Goal: Communication & Community: Answer question/provide support

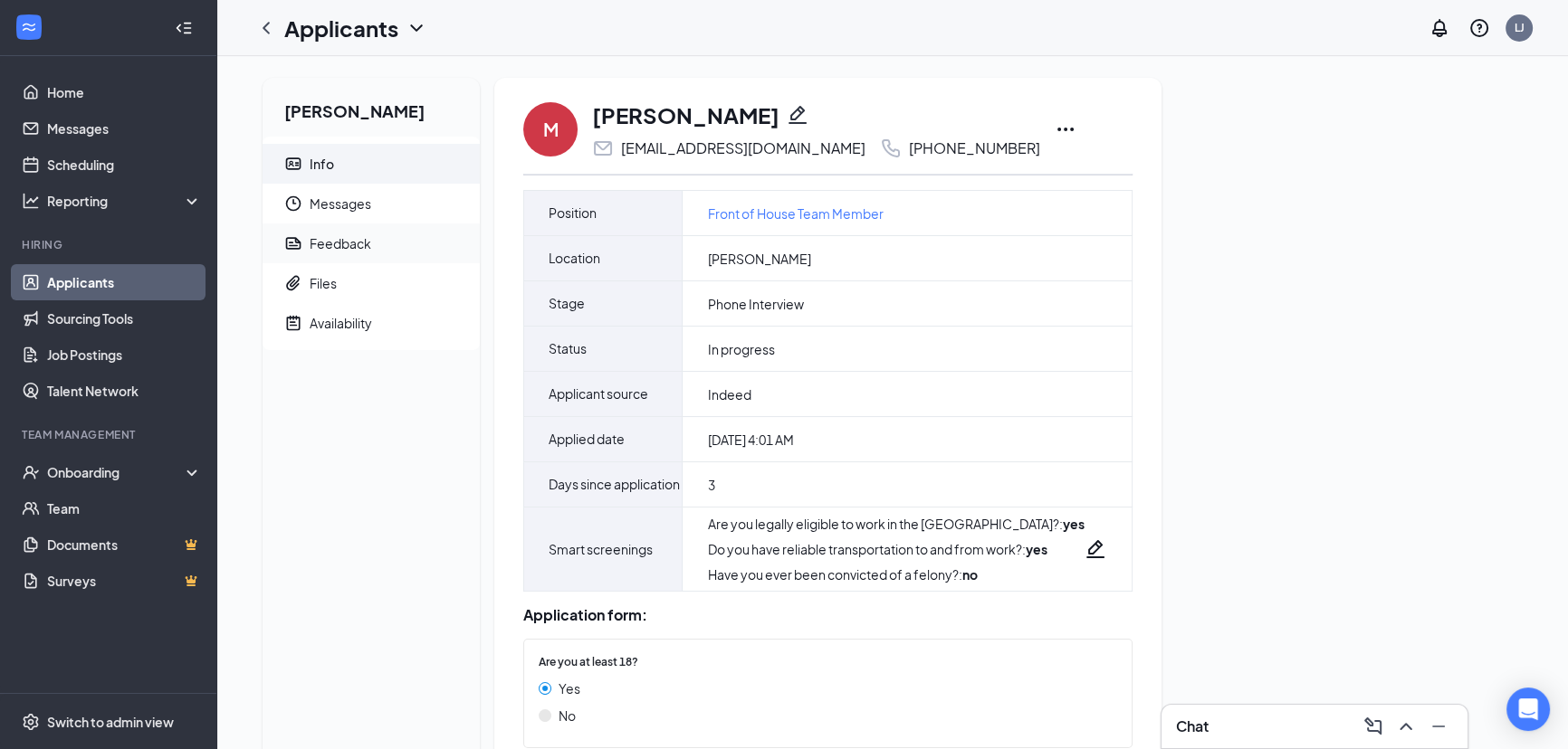
click at [348, 232] on span "Feedback" at bounding box center [388, 243] width 156 height 39
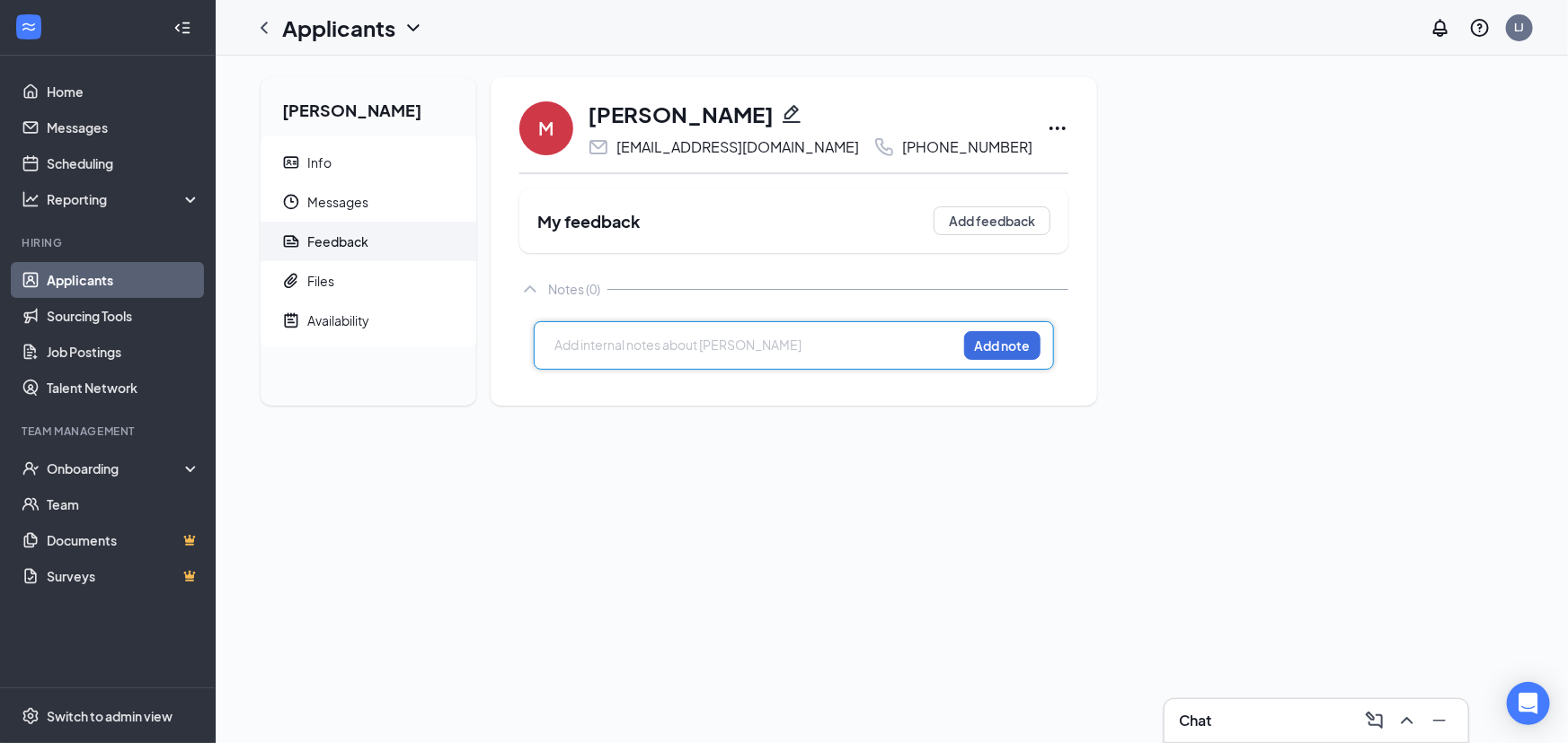
click at [593, 342] on div at bounding box center [756, 345] width 401 height 19
paste div
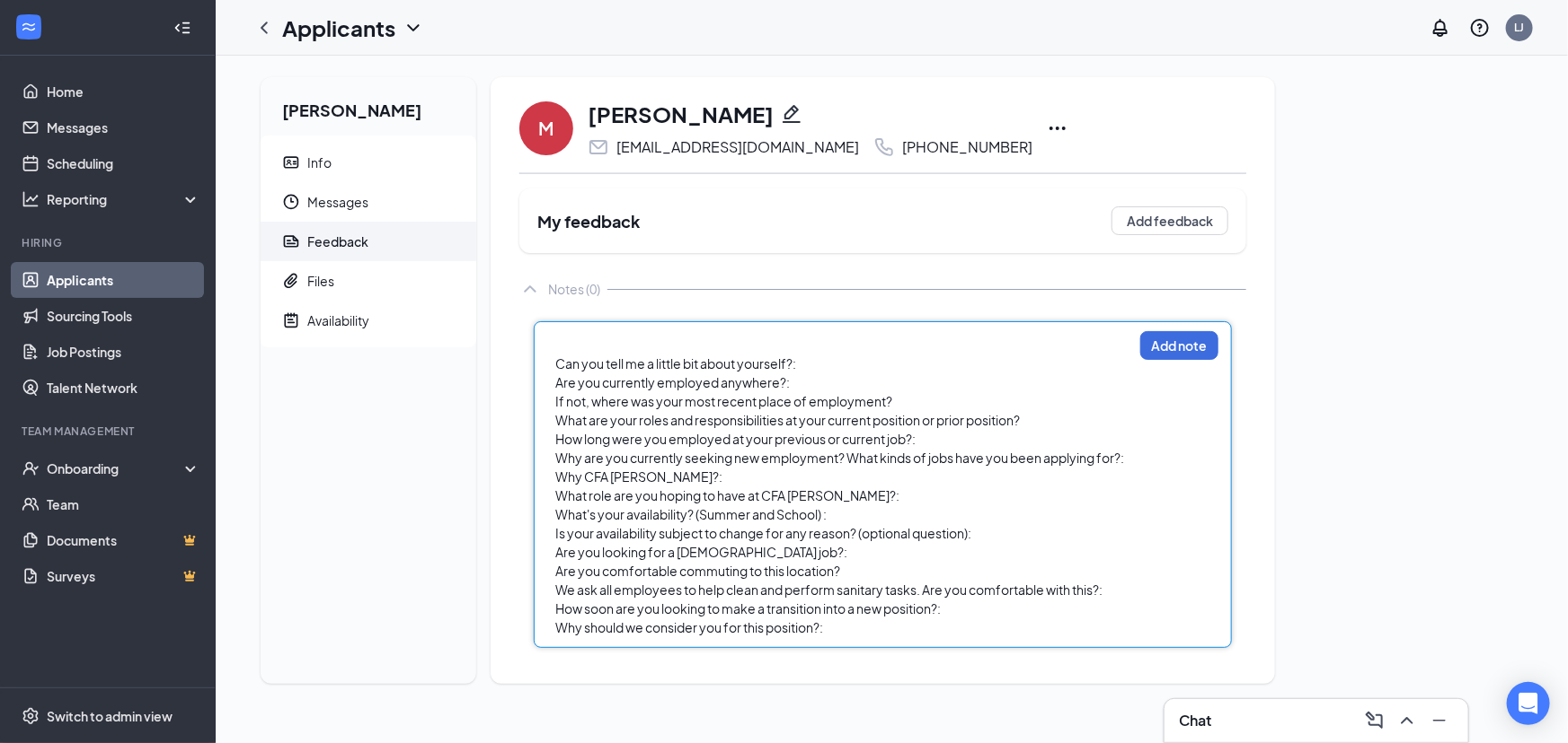
click at [839, 354] on div "Can you tell me a little bit about yourself?: Are you currently employed anywhe…" at bounding box center [843, 487] width 577 height 302
click at [839, 355] on div "Can you tell me a little bit about yourself?:" at bounding box center [843, 364] width 577 height 19
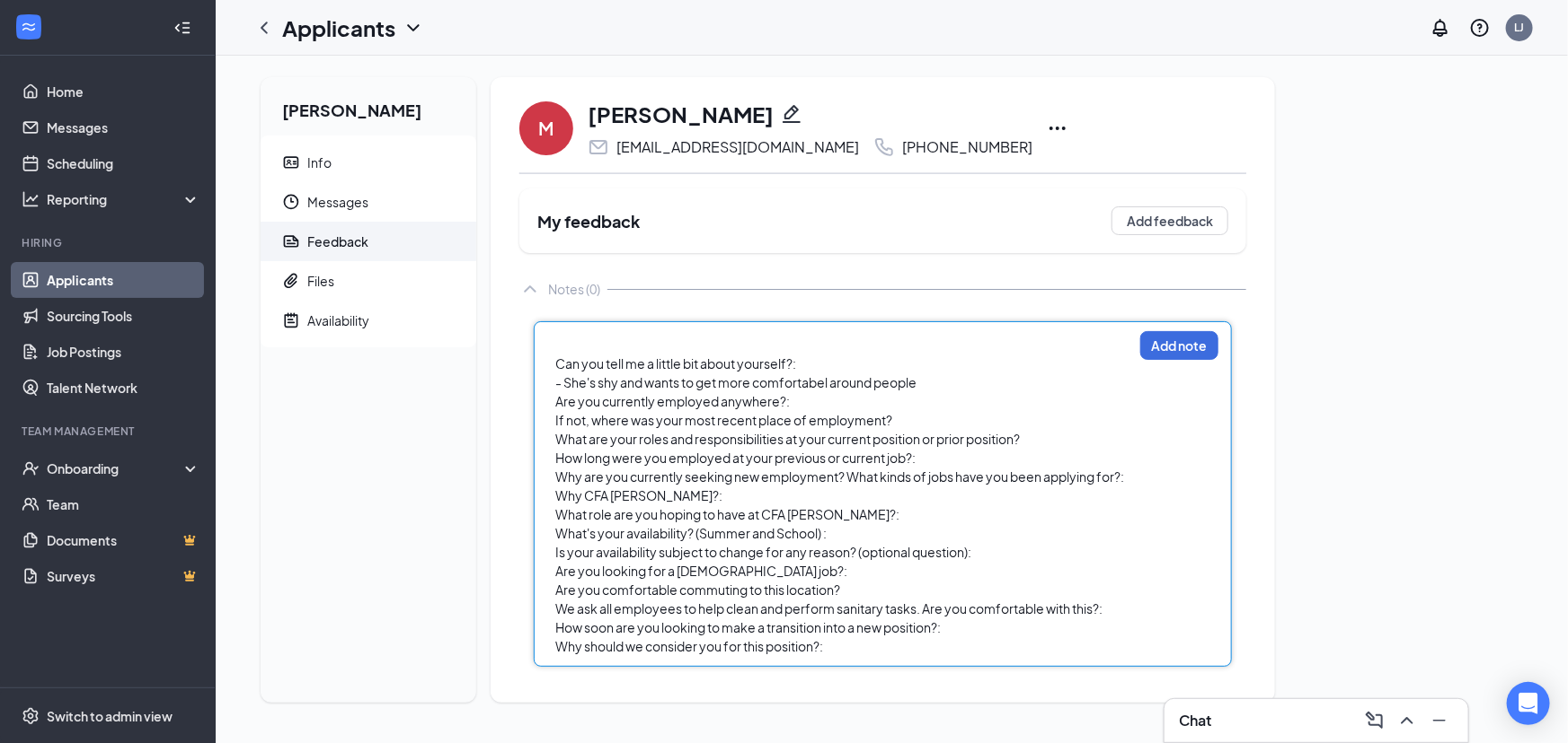
click at [801, 394] on div "Are you currently employed anywhere?:" at bounding box center [843, 401] width 577 height 19
click at [925, 389] on div "- She's shy and wants to get more comfortabel around people" at bounding box center [843, 383] width 577 height 19
click at [825, 377] on span "- She's shy and wants to get more comfortabel around people" at bounding box center [736, 382] width 361 height 16
drag, startPoint x: 817, startPoint y: 404, endPoint x: 1024, endPoint y: 374, distance: 209.2
click at [826, 400] on div "Are you currently employed anywhere?:" at bounding box center [843, 401] width 577 height 19
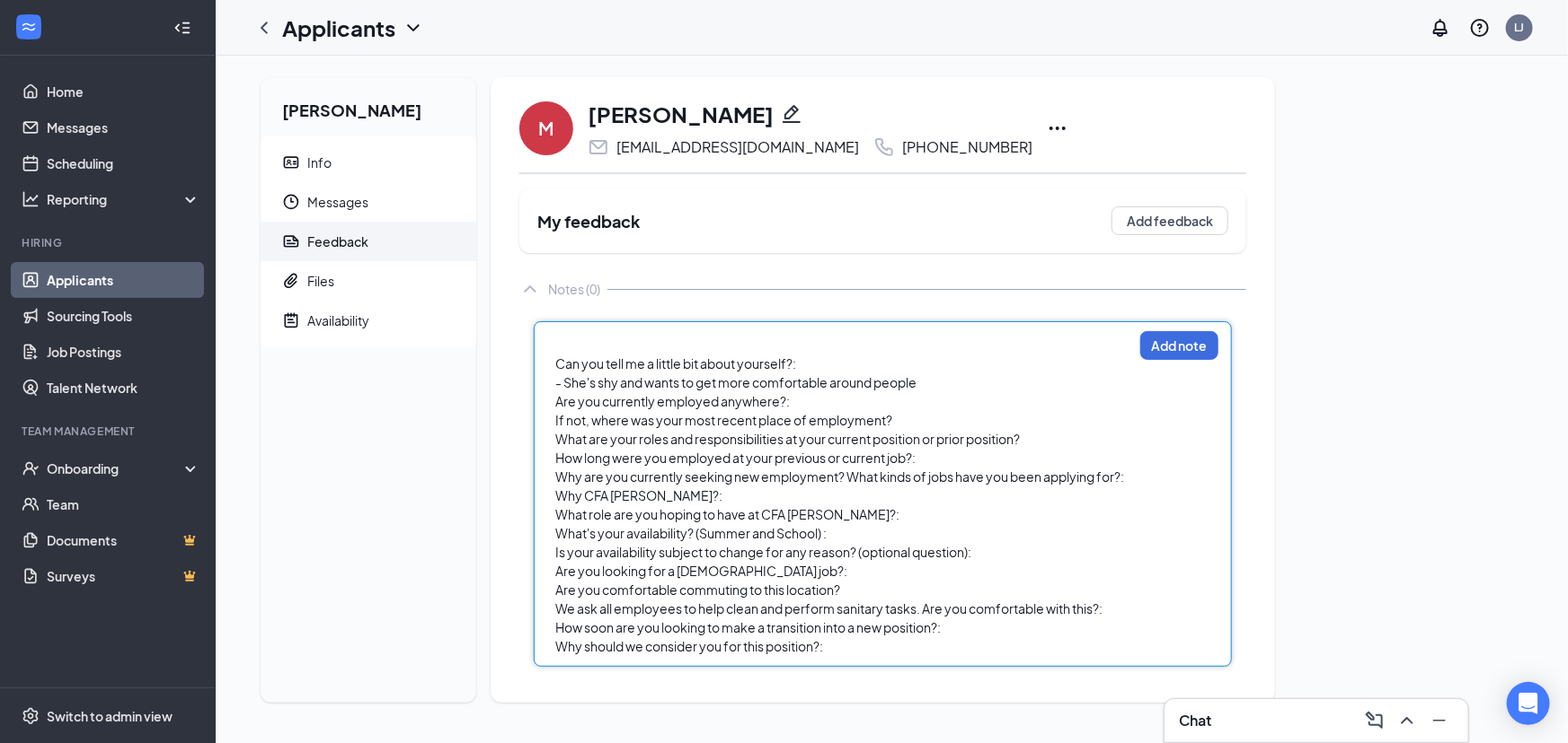
click at [1021, 377] on div "- She's shy and wants to get more comfortable around people" at bounding box center [843, 383] width 577 height 19
click at [874, 393] on div "Are you currently employed anywhere?:" at bounding box center [843, 401] width 577 height 19
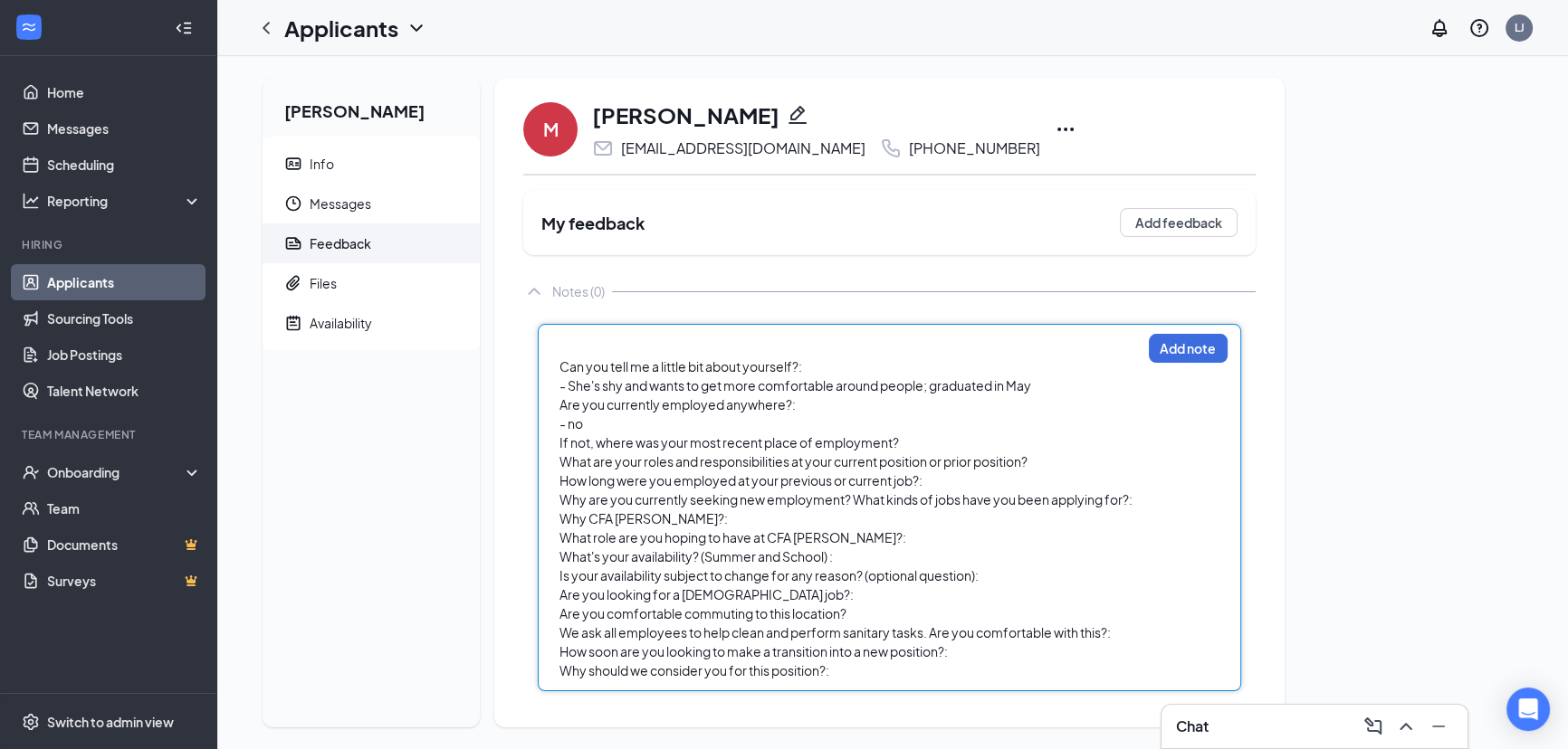
click at [926, 441] on div "If not, where was your most recent place of employment?" at bounding box center [850, 443] width 581 height 19
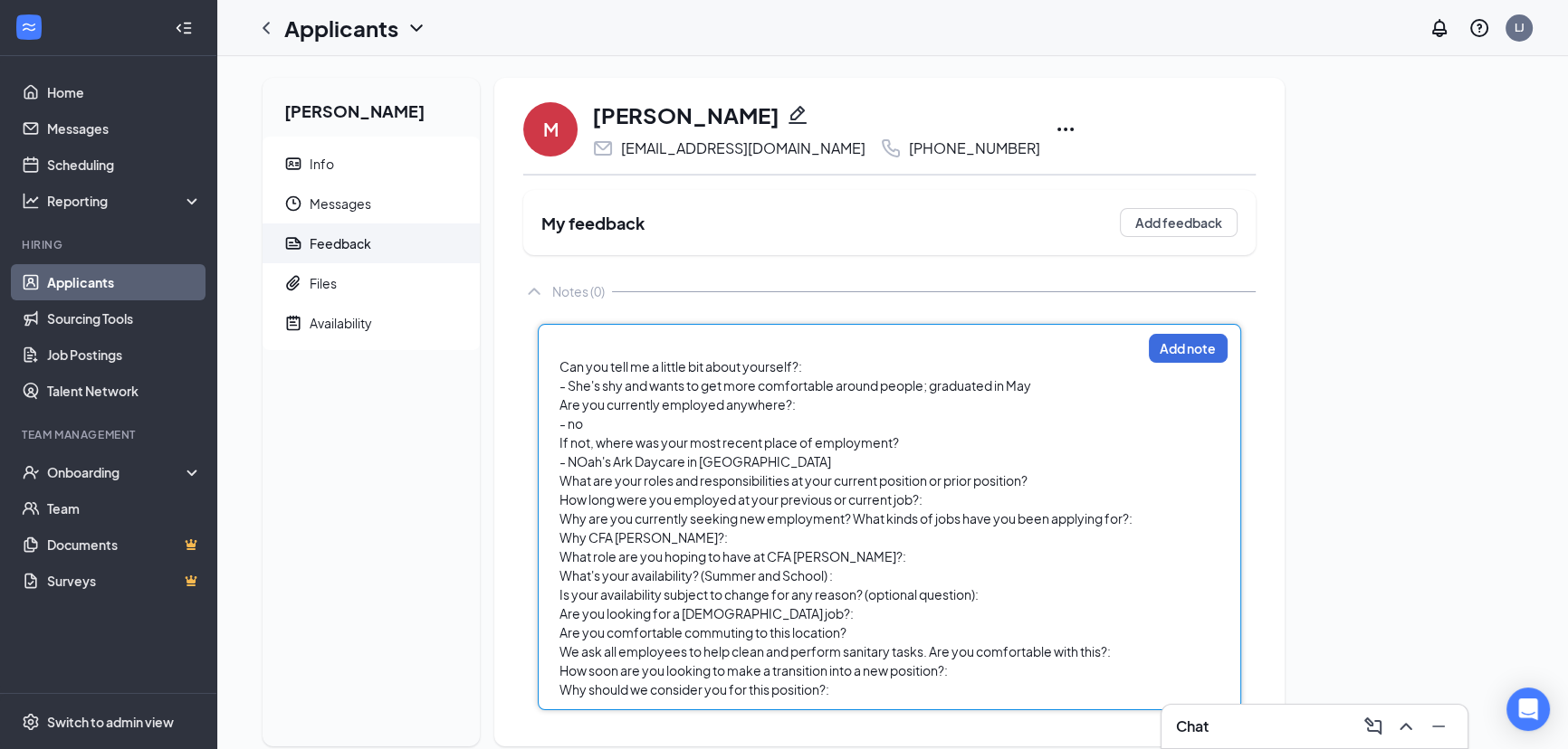
click at [589, 461] on span "- NOah's Ark Daycare in [GEOGRAPHIC_DATA]" at bounding box center [695, 461] width 271 height 16
click at [1049, 482] on div "What are your roles and responsibilities at your current position or prior posi…" at bounding box center [850, 481] width 581 height 19
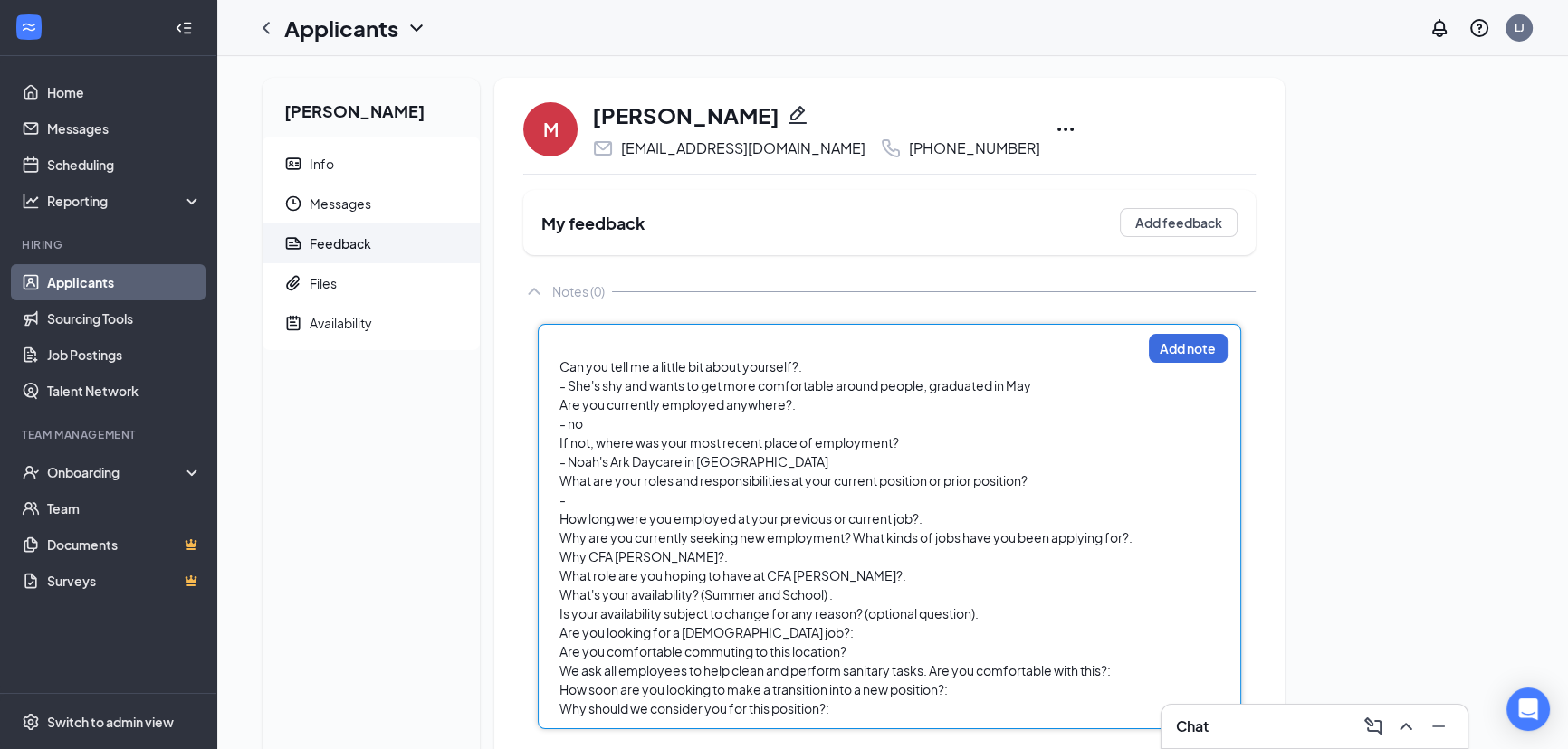
click at [988, 522] on div "How long were you employed at your previous or current job?:" at bounding box center [850, 519] width 581 height 19
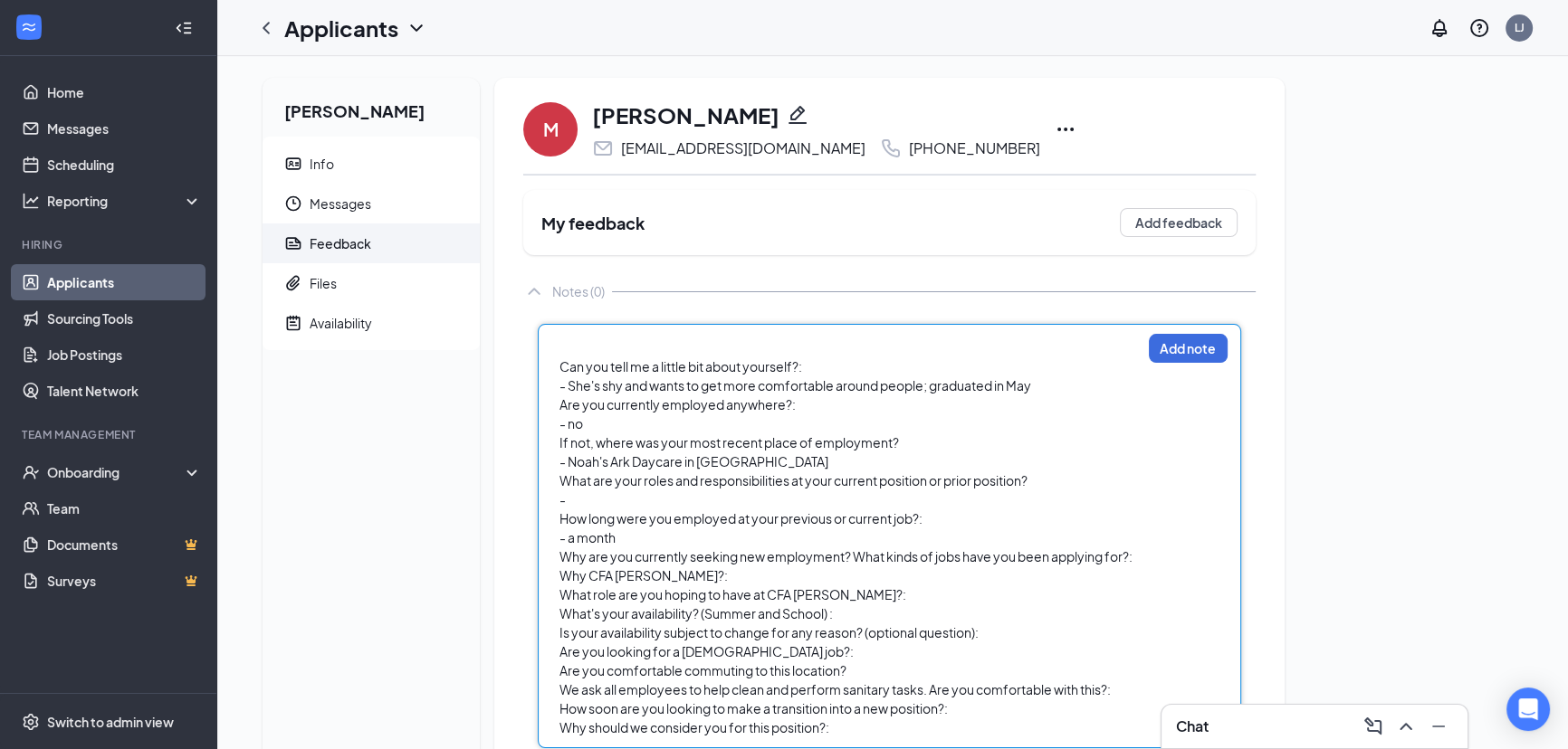
click at [604, 502] on div "-" at bounding box center [850, 500] width 581 height 19
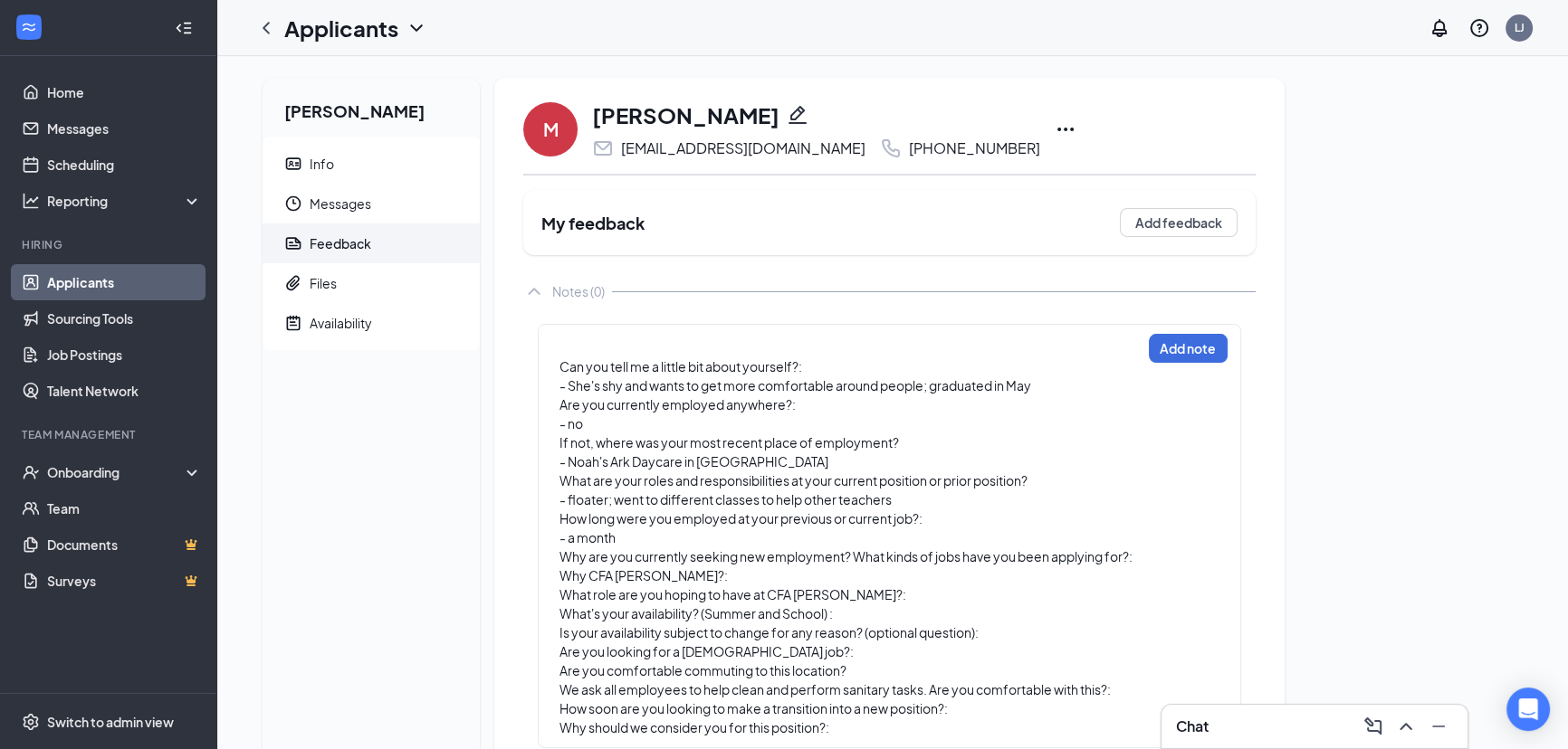
click at [1144, 558] on div "Can you tell me a little bit about yourself?: - She's shy and wants to get more…" at bounding box center [889, 536] width 703 height 424
click at [1139, 558] on div "Why are you currently seeking new employment? What kinds of jobs have you been …" at bounding box center [850, 557] width 581 height 19
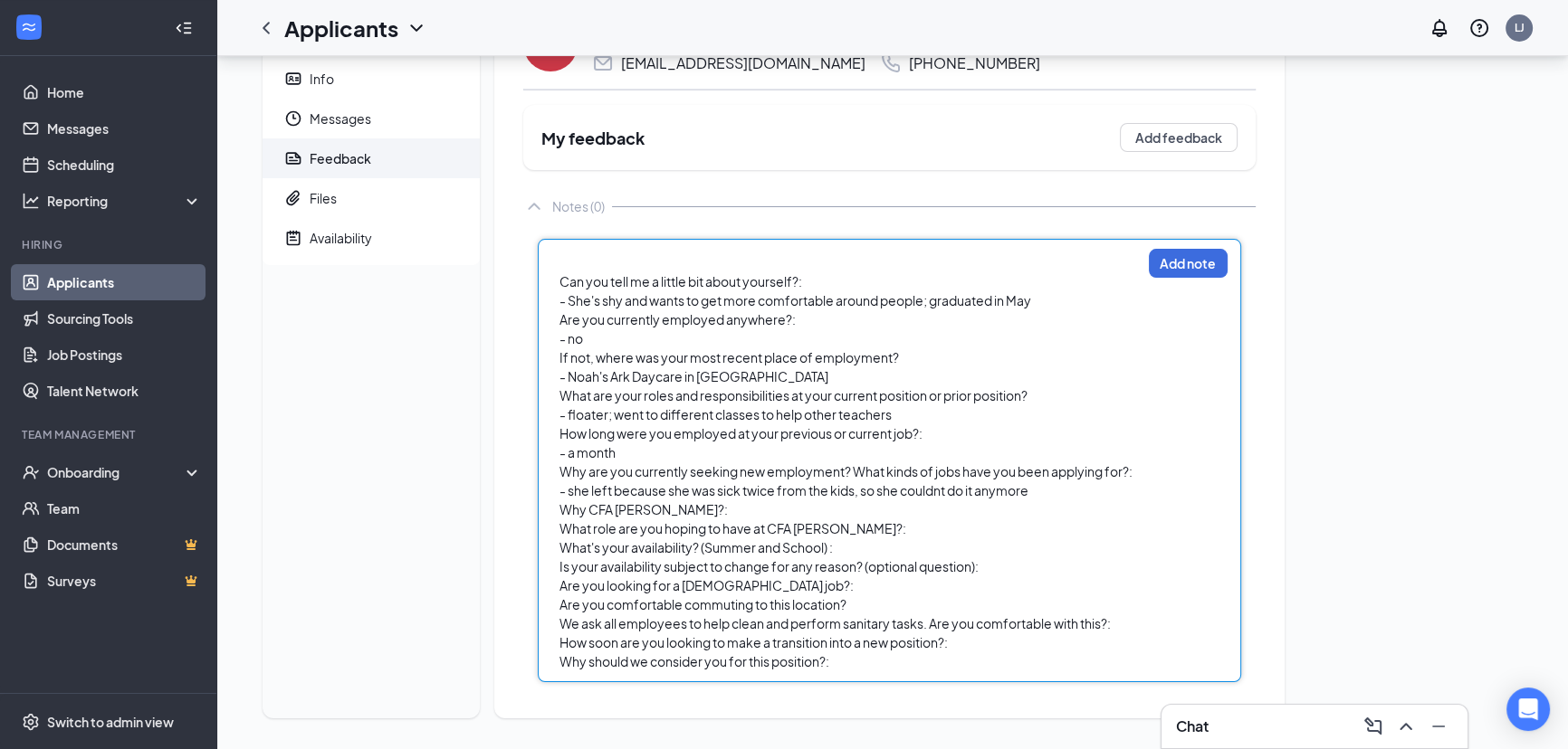
scroll to position [89, 0]
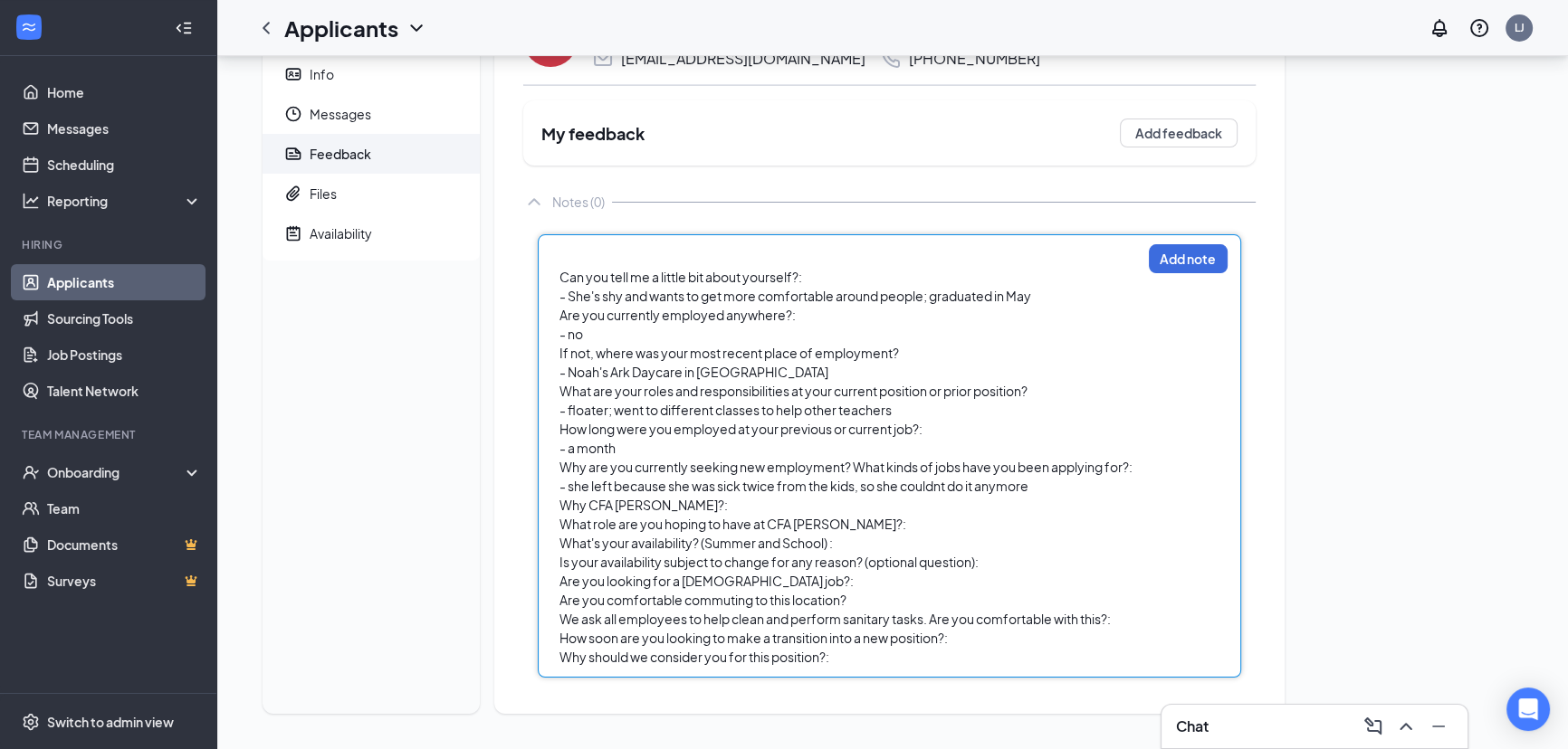
click at [675, 507] on div "Why CFA [PERSON_NAME]?:" at bounding box center [850, 505] width 581 height 19
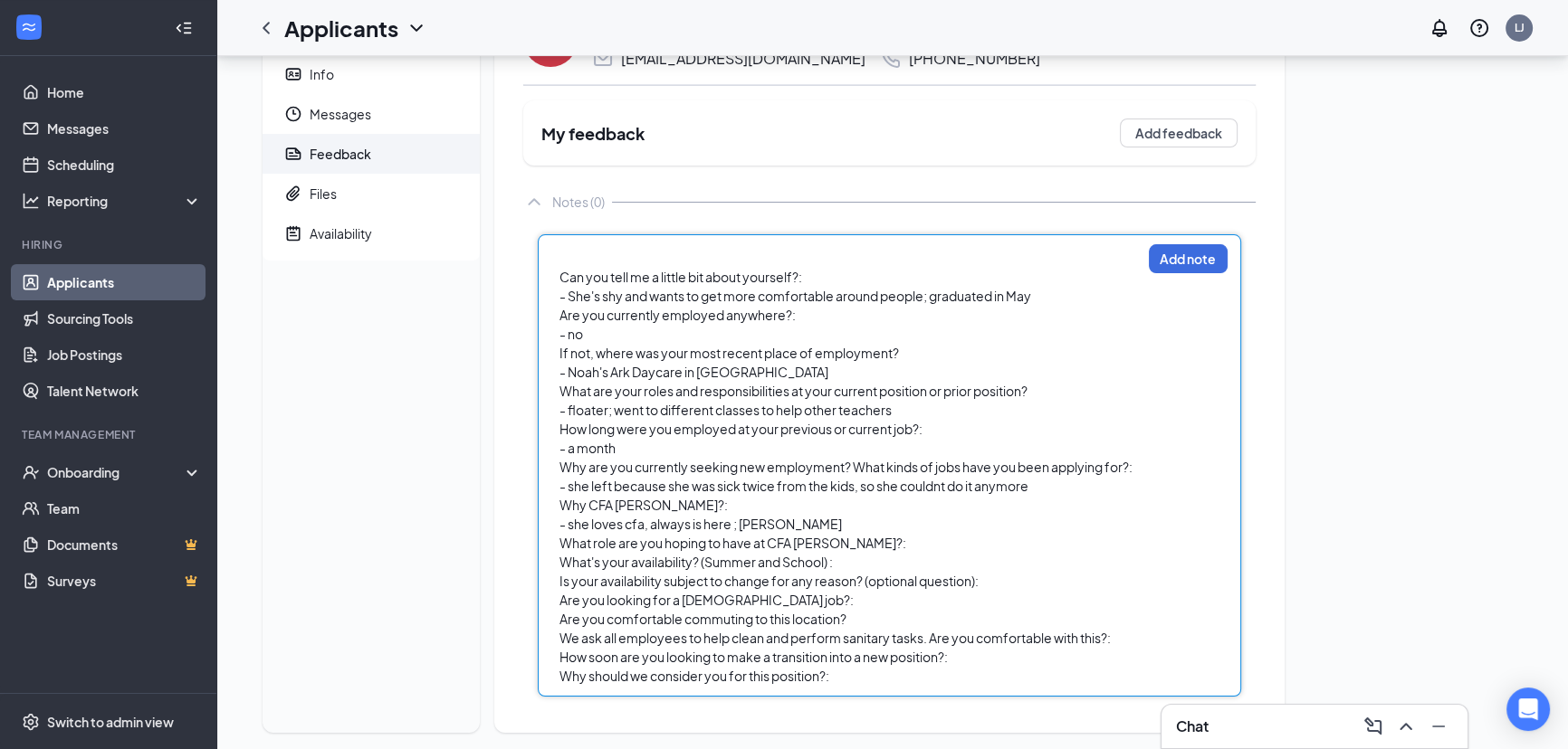
click at [738, 517] on span "- she loves cfa, always is here ; [PERSON_NAME]" at bounding box center [700, 524] width 283 height 16
click at [842, 526] on div "- she loves cfa, always is here ; knows [PERSON_NAME]" at bounding box center [850, 525] width 581 height 19
click at [873, 539] on div "What role are you hoping to have at CFA [PERSON_NAME]?:" at bounding box center [850, 543] width 581 height 19
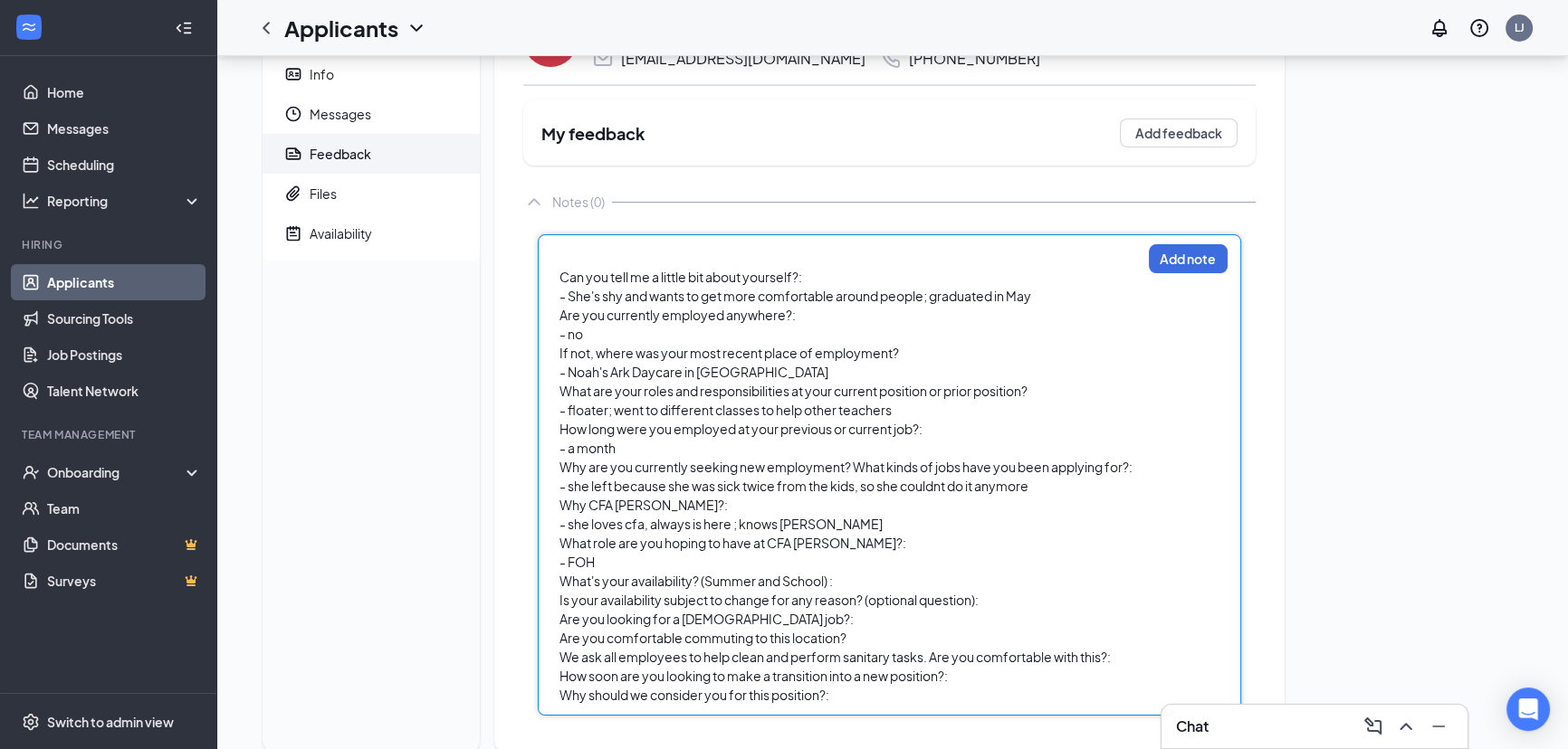
click at [851, 585] on div "What's your availability? (Summer and School) :" at bounding box center [850, 581] width 581 height 19
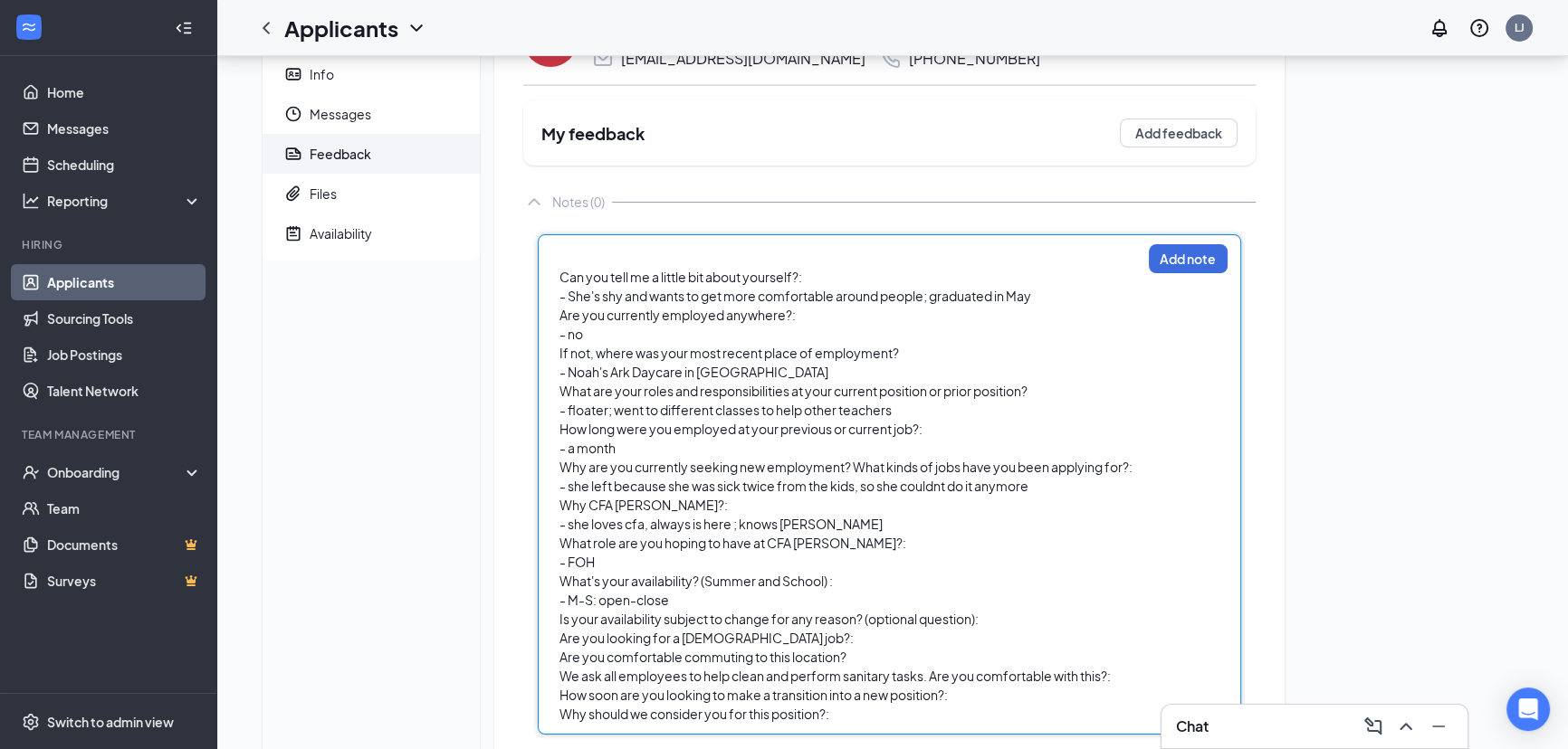
click at [997, 623] on div "Is your availability subject to change for any reason? (optional question):" at bounding box center [850, 619] width 581 height 19
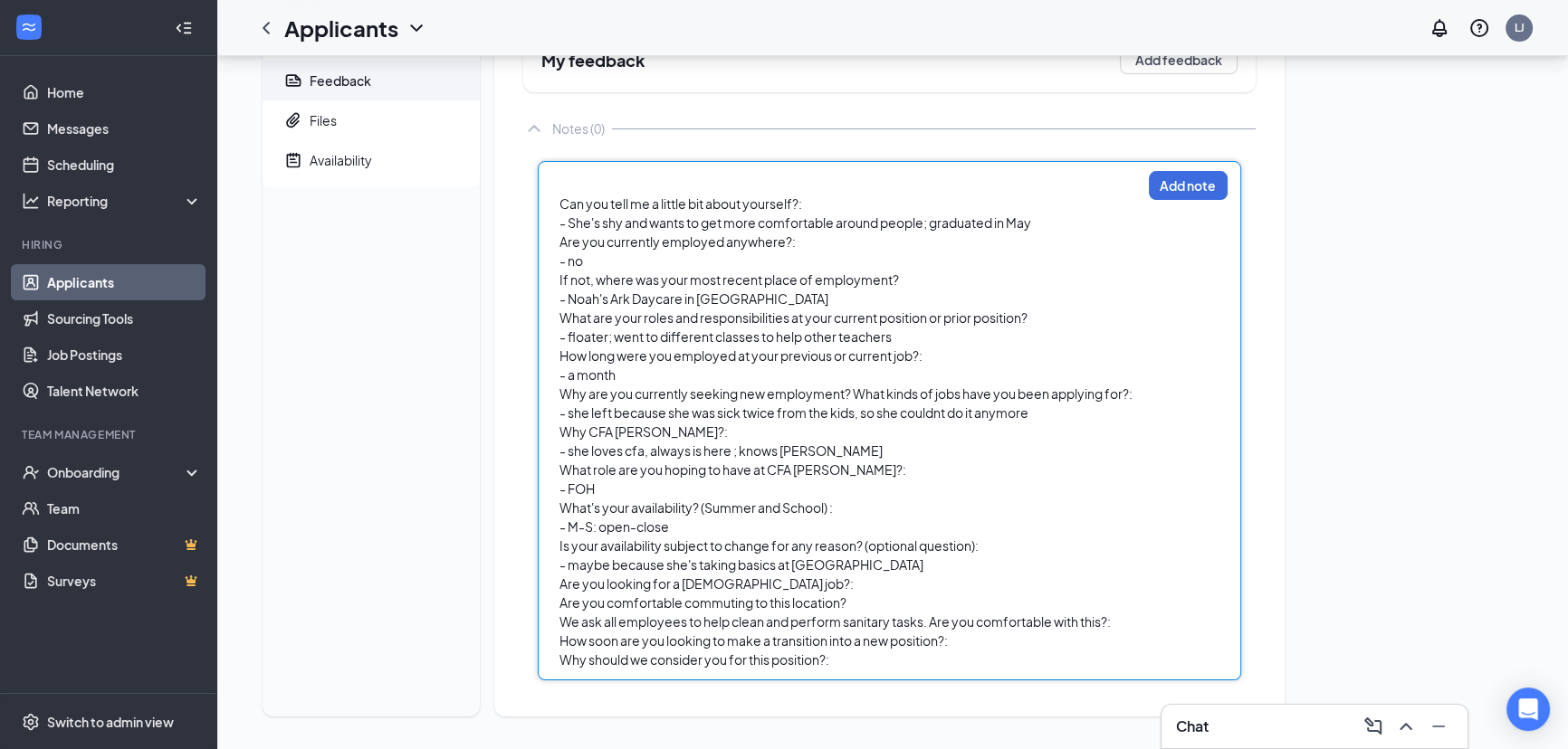
scroll to position [165, 0]
drag, startPoint x: 771, startPoint y: 584, endPoint x: 470, endPoint y: 576, distance: 301.1
click at [526, 578] on div "Can you tell me a little bit about yourself?: - She's shy and wants to get more…" at bounding box center [889, 418] width 732 height 548
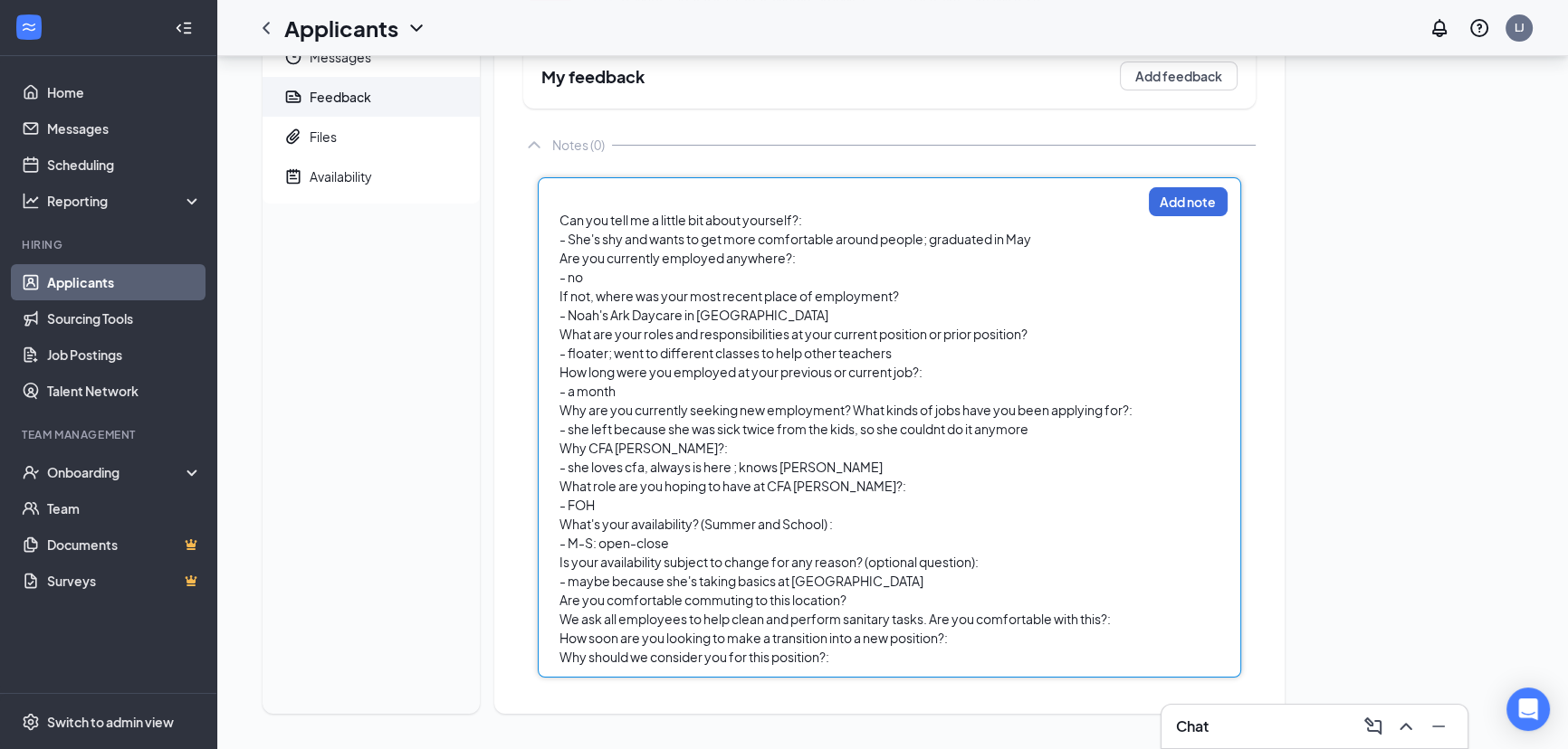
click at [859, 599] on div "Are you comfortable commuting to this location?" at bounding box center [850, 601] width 581 height 19
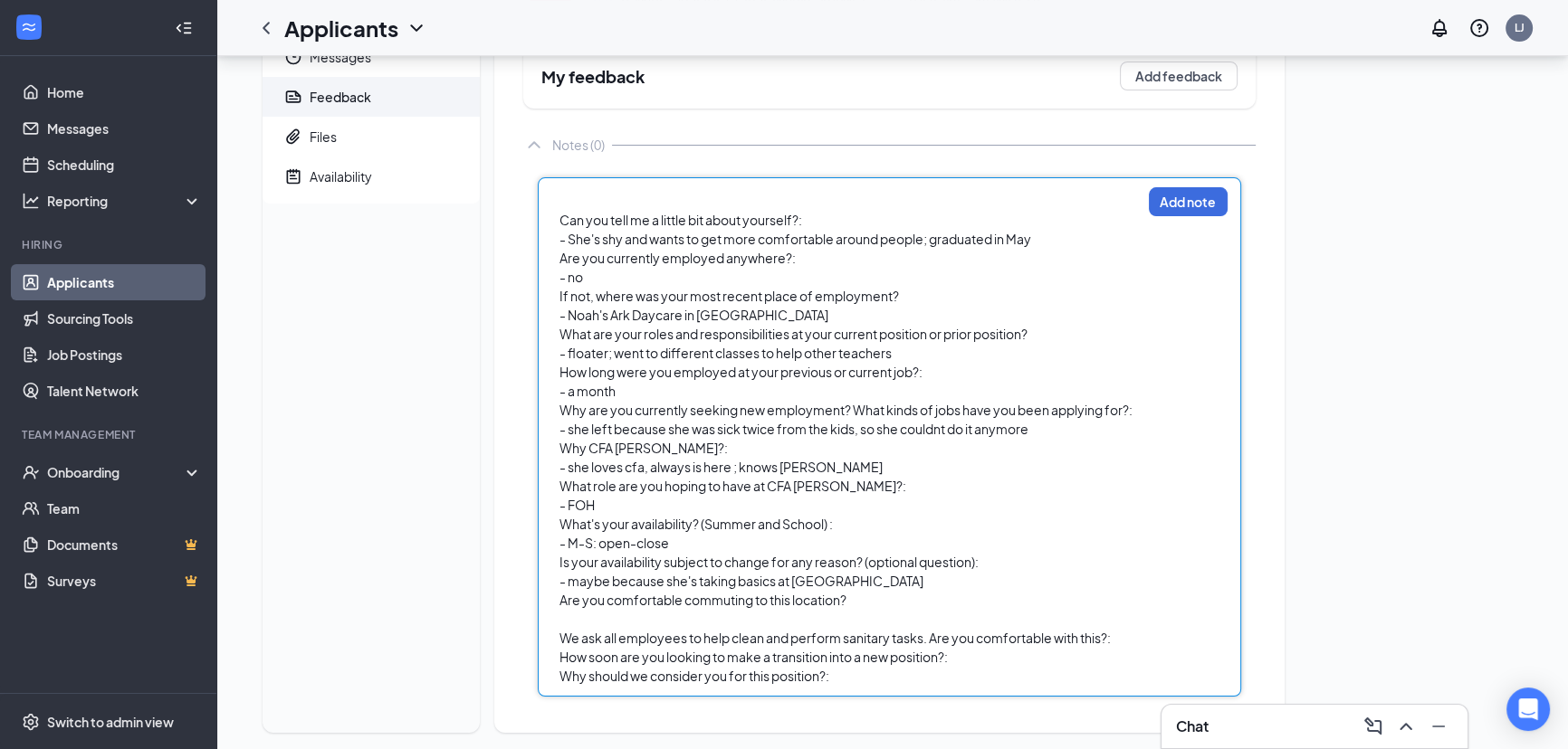
scroll to position [165, 0]
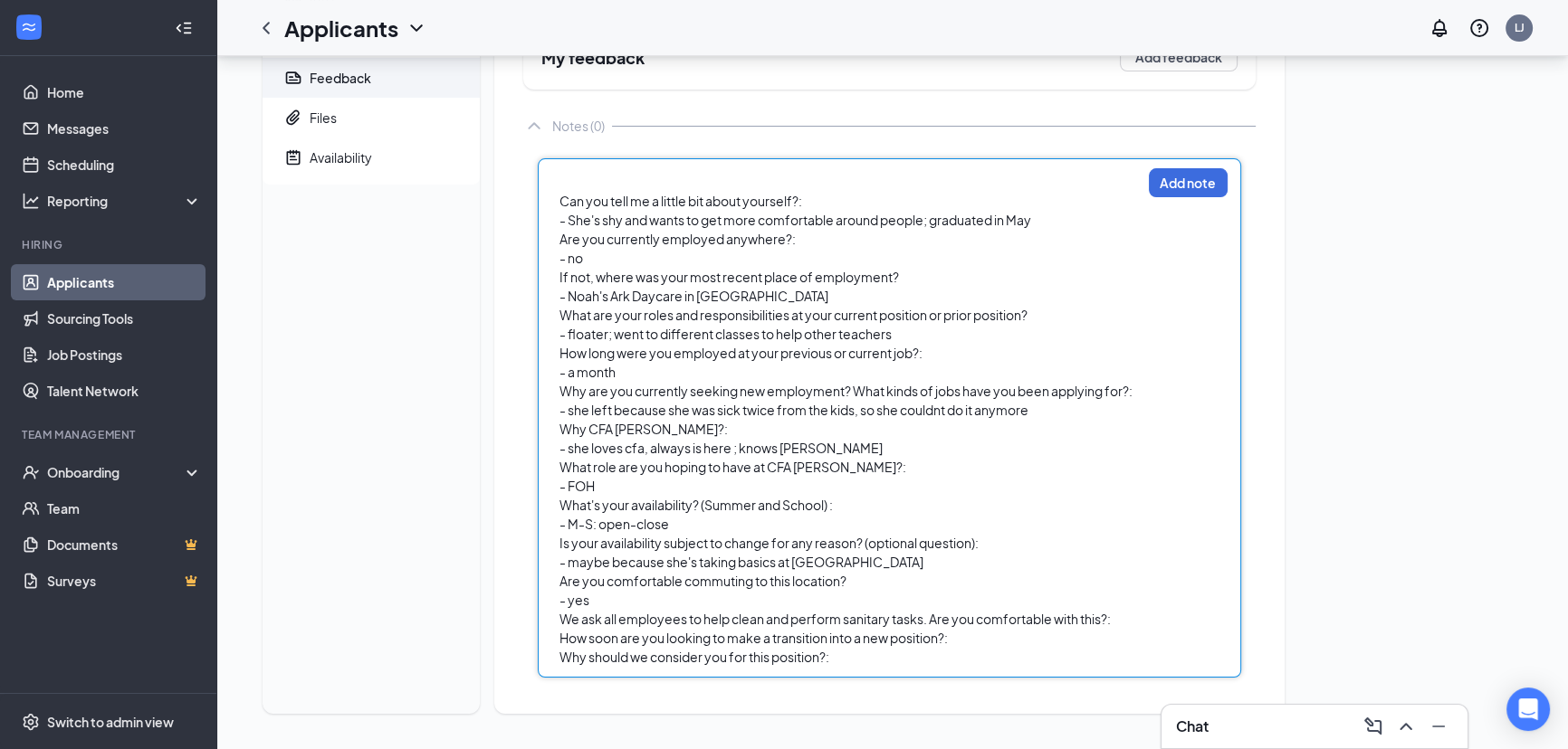
click at [1126, 617] on div "We ask all employees to help clean and perform sanitary tasks. Are you comforta…" at bounding box center [850, 619] width 581 height 19
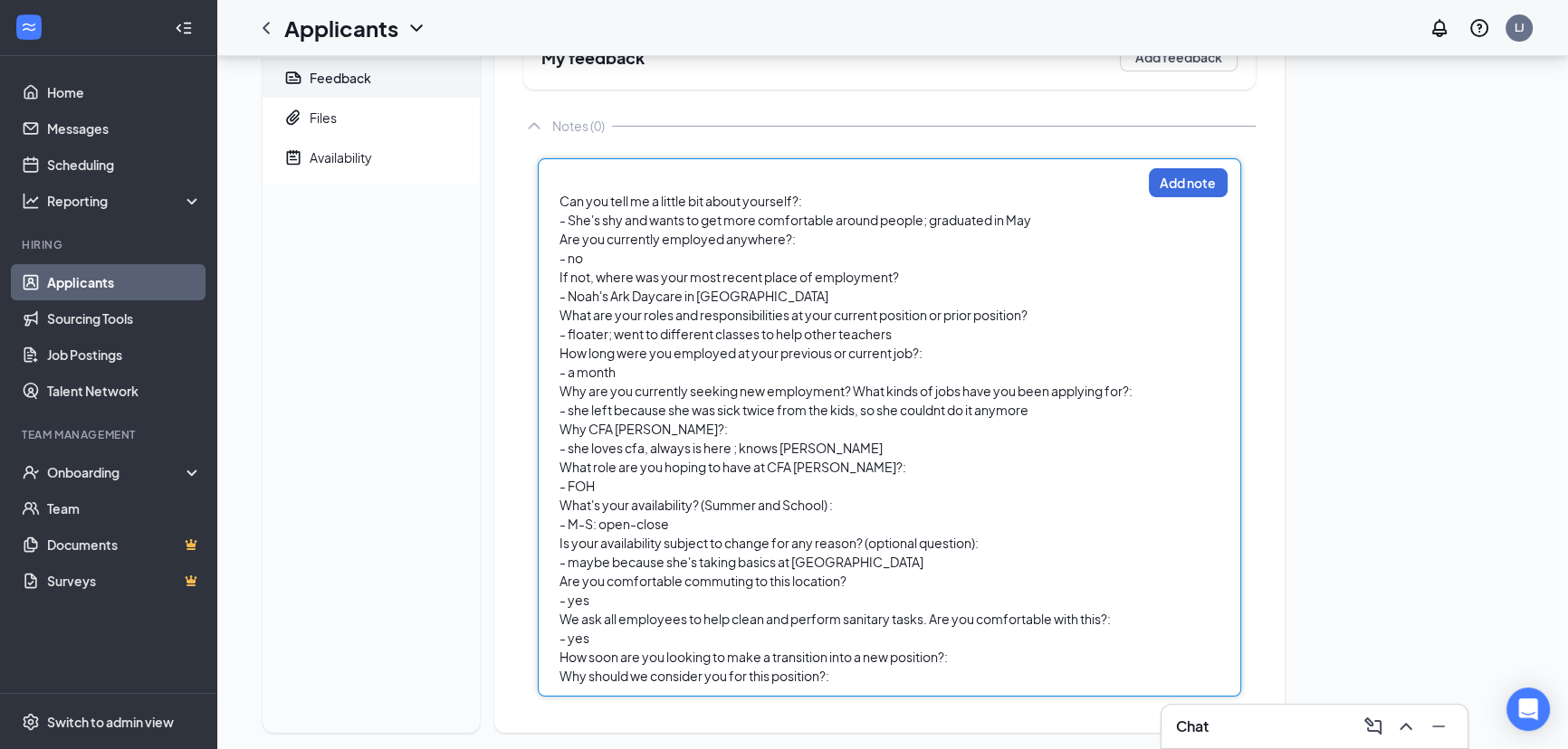
click at [971, 658] on div "How soon are you looking to make a transition into a new position?:" at bounding box center [850, 657] width 581 height 19
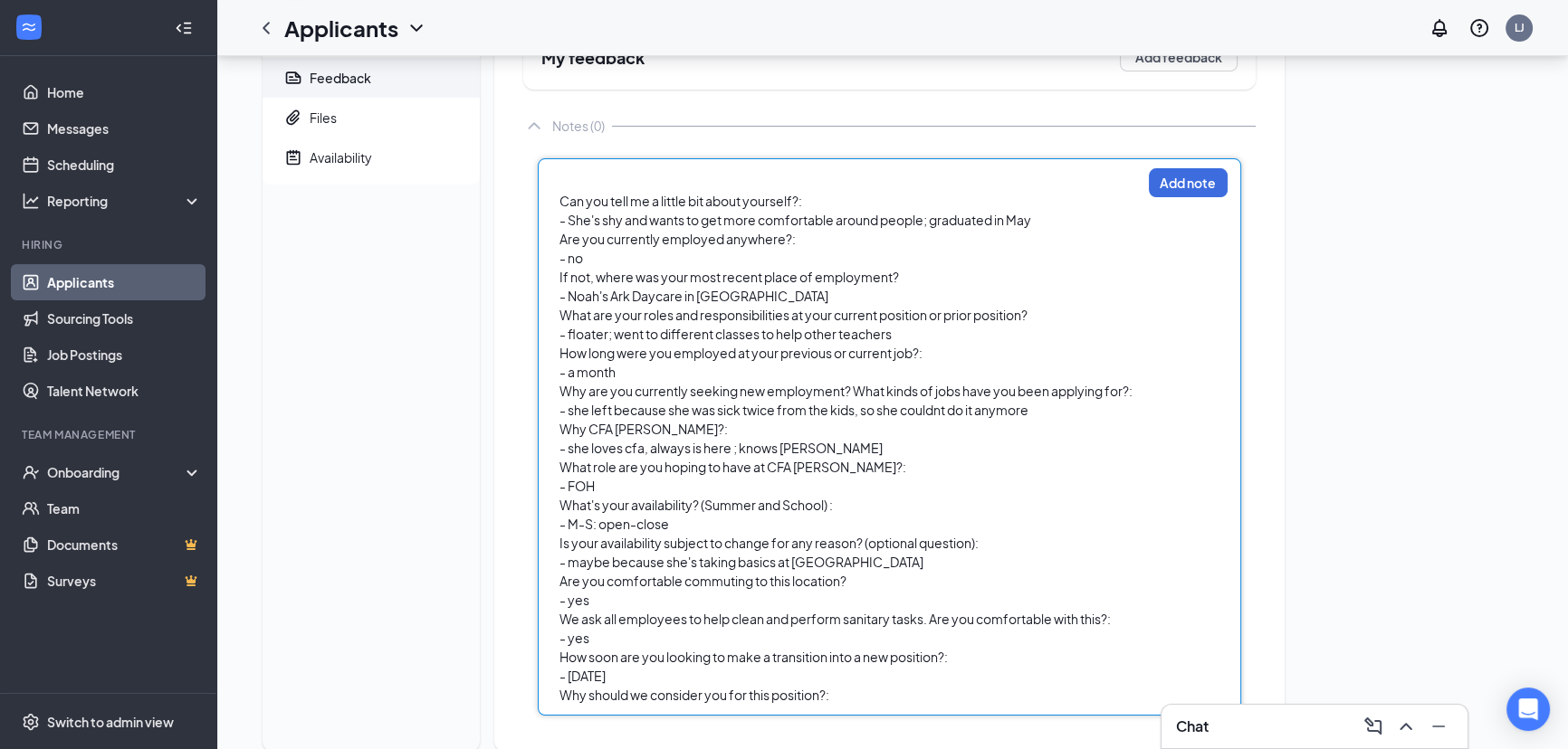
click at [909, 691] on div "Why should we consider you for this position?:" at bounding box center [850, 696] width 581 height 19
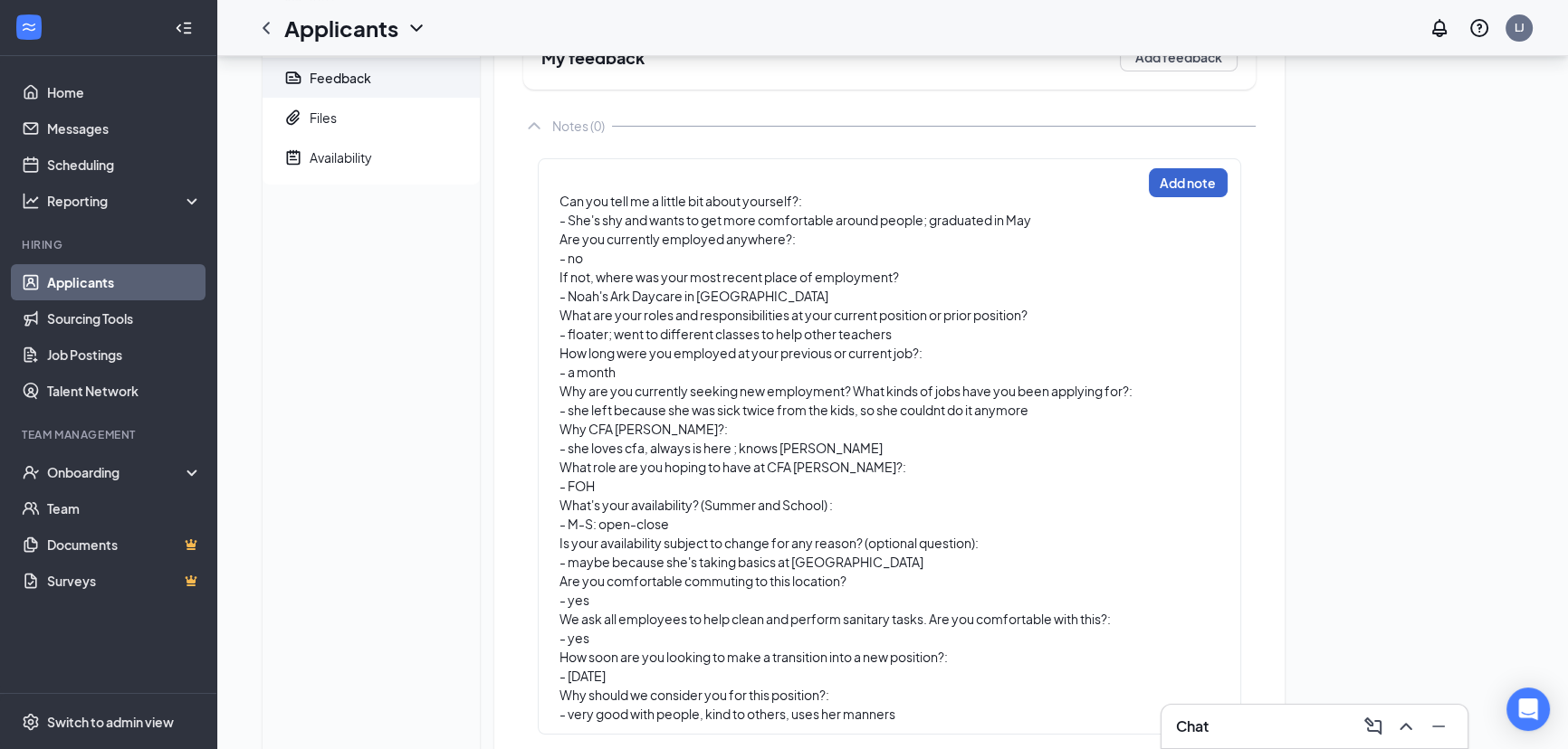
click at [1149, 190] on div "Can you tell me a little bit about yourself?: - She's shy and wants to get more…" at bounding box center [889, 447] width 703 height 576
click at [1206, 176] on button "Add note" at bounding box center [1189, 182] width 79 height 29
